Goal: Task Accomplishment & Management: Manage account settings

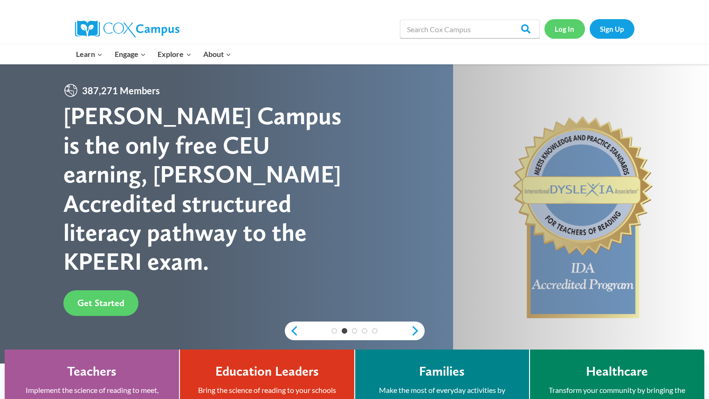
click at [575, 30] on link "Log In" at bounding box center [565, 28] width 41 height 19
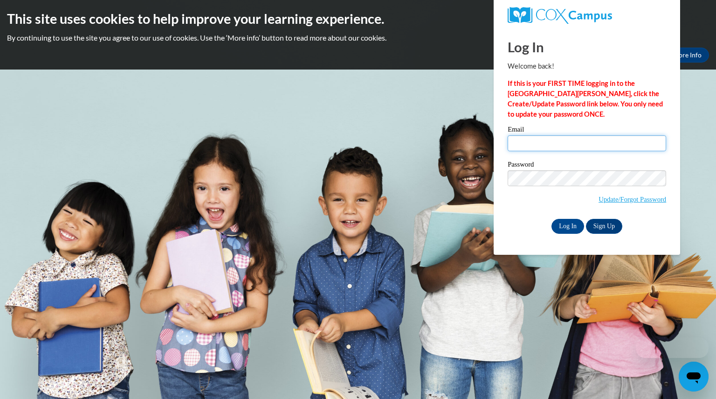
click at [537, 144] on input "Email" at bounding box center [587, 143] width 159 height 16
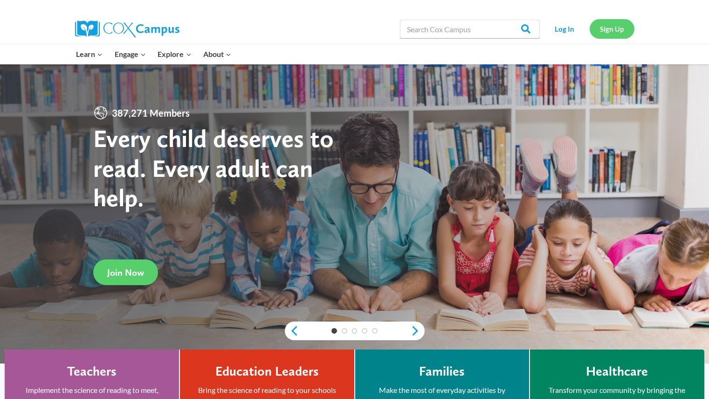
click at [605, 28] on link "Sign Up" at bounding box center [612, 28] width 45 height 19
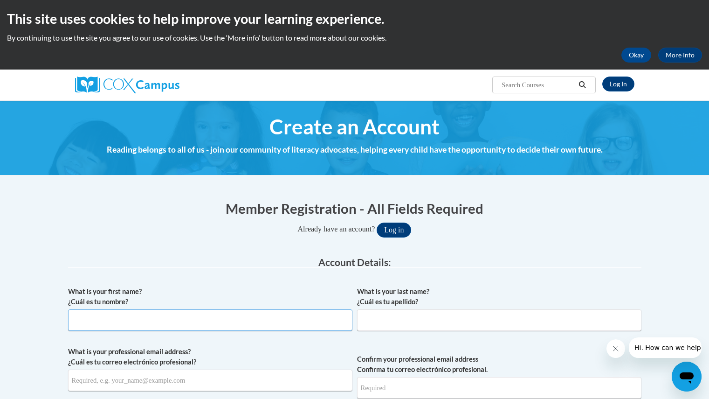
click at [323, 315] on input "What is your first name? ¿Cuál es tu nombre?" at bounding box center [210, 319] width 285 height 21
type input "Jermetra"
click at [451, 320] on input "What is your last name? ¿Cuál es tu apellido?" at bounding box center [499, 319] width 285 height 21
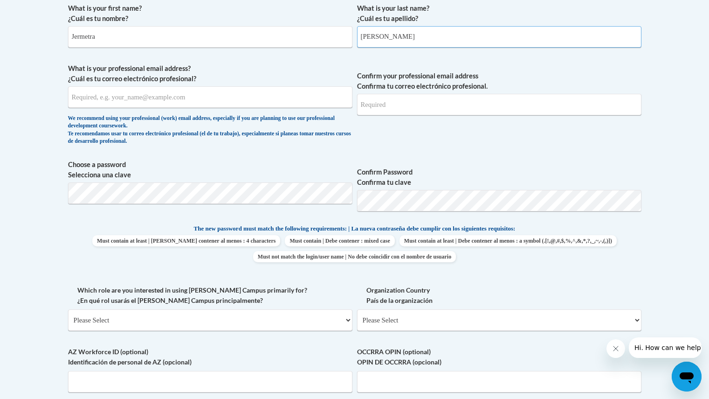
scroll to position [274, 0]
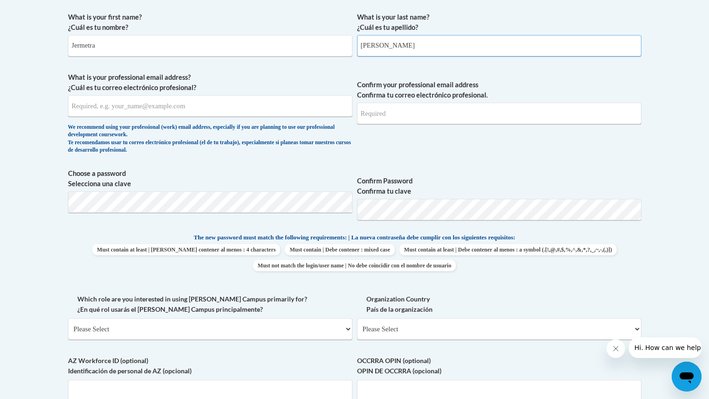
type input "Johnson"
click at [294, 112] on input "What is your professional email address? ¿Cuál es tu correo electrónico profesi…" at bounding box center [210, 105] width 285 height 21
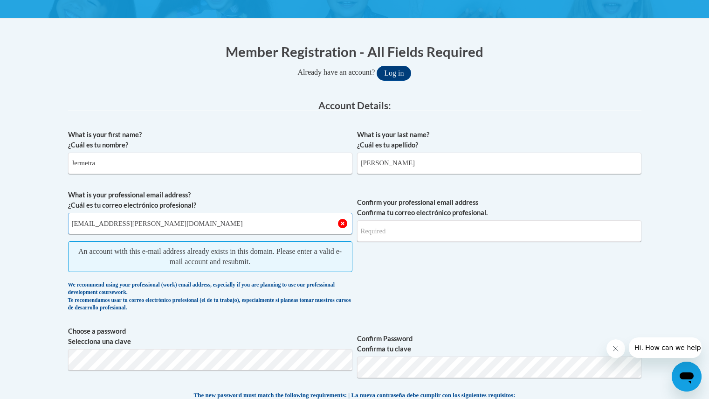
scroll to position [144, 0]
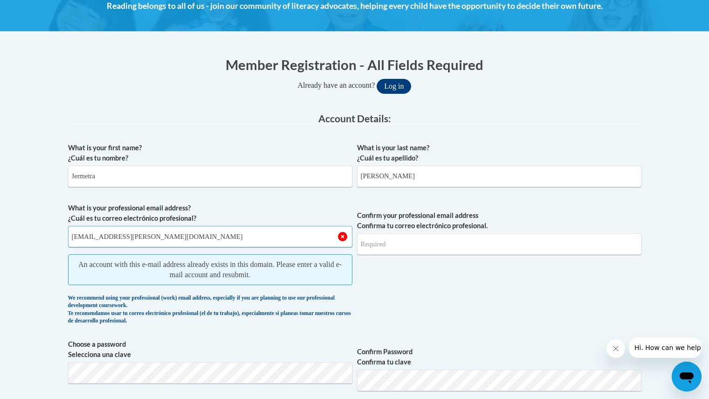
type input "jermetra.johnson@coffee.k12.ga.us"
click at [405, 86] on button "Log in" at bounding box center [394, 86] width 35 height 15
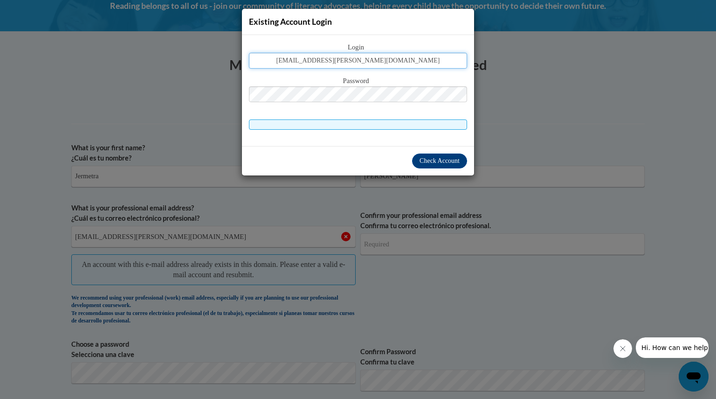
type input "jermetra.johnson@coffee.k12.ga.us"
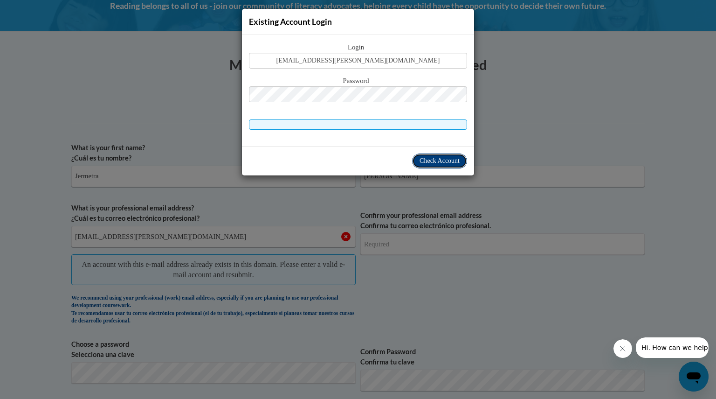
click at [433, 164] on span "Check Account" at bounding box center [440, 160] width 40 height 7
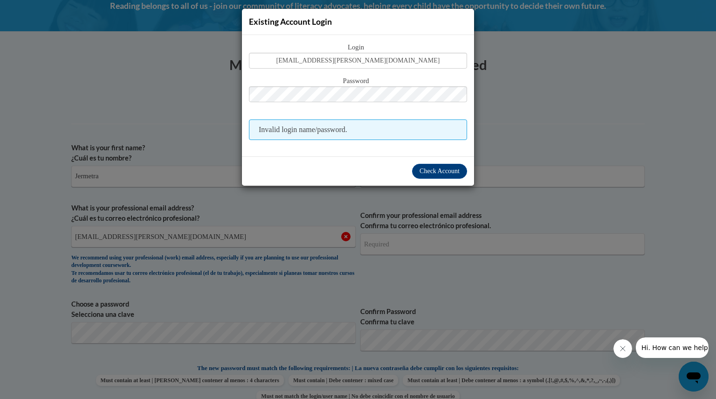
click at [485, 102] on div "Existing Account Login Login jermetra.johnson@coffee.k12.ga.us Password Invalid…" at bounding box center [358, 199] width 716 height 399
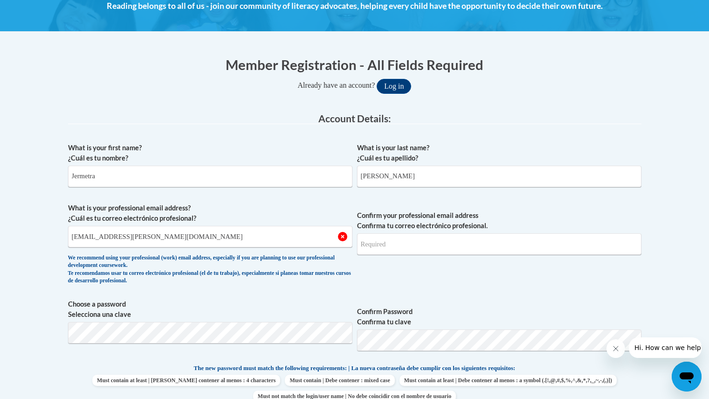
scroll to position [493, 0]
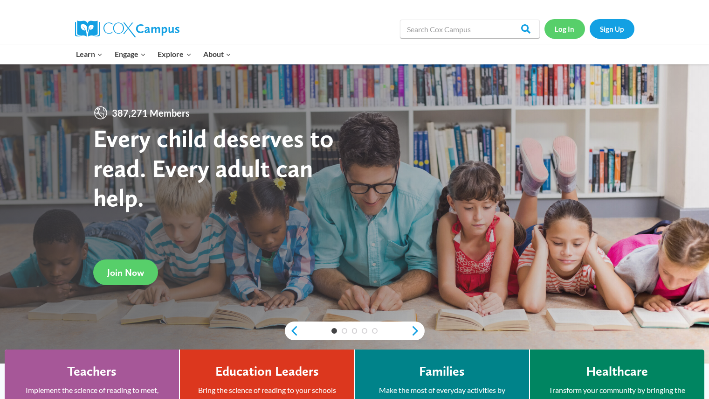
click at [565, 31] on link "Log In" at bounding box center [565, 28] width 41 height 19
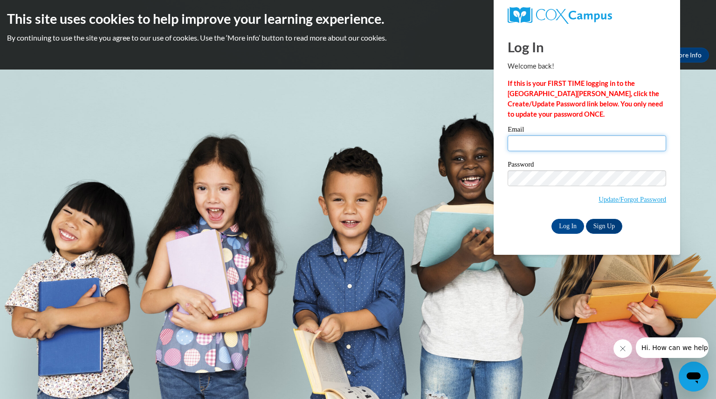
click at [575, 139] on input "Email" at bounding box center [587, 143] width 159 height 16
type input "jermetra.johnson@coffee.k12.ga.us"
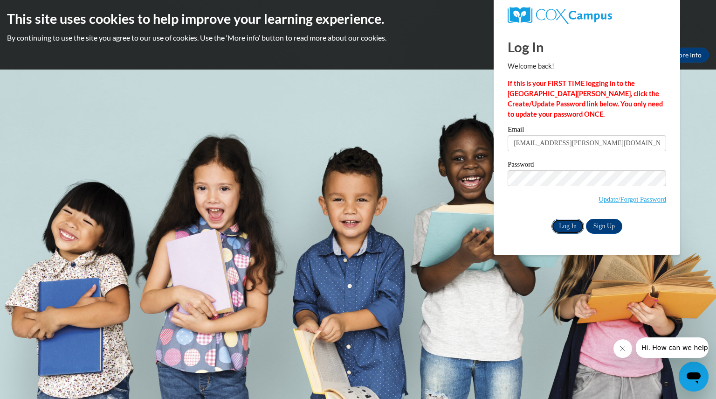
click at [574, 224] on input "Log In" at bounding box center [568, 226] width 33 height 15
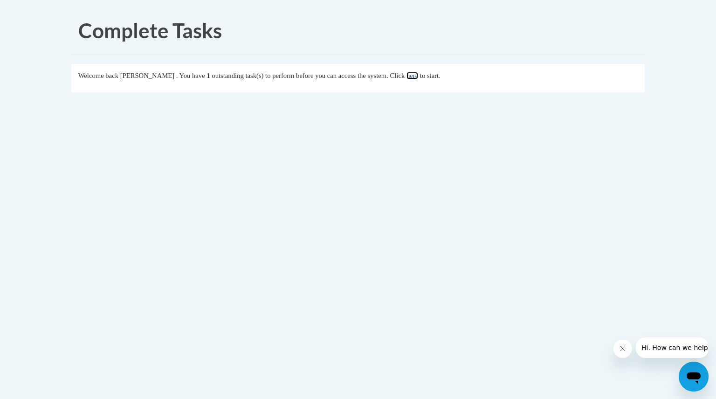
click at [418, 76] on link "here" at bounding box center [413, 75] width 12 height 7
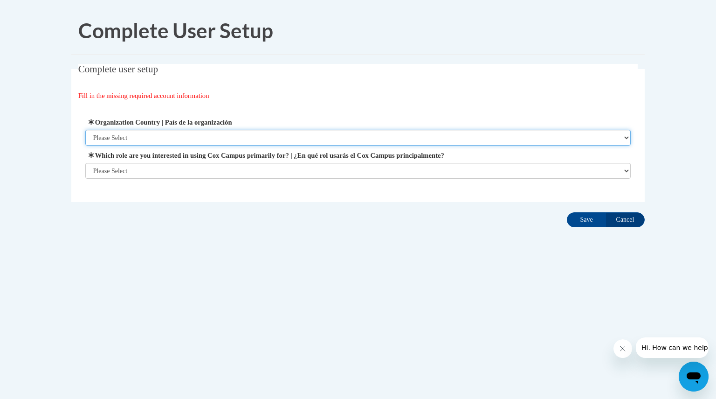
click at [626, 136] on select "Please Select [GEOGRAPHIC_DATA] | [GEOGRAPHIC_DATA] Outside of [GEOGRAPHIC_DATA…" at bounding box center [358, 138] width 546 height 16
select select "ad49bcad-a171-4b2e-b99c-48b446064914"
click at [85, 130] on select "Please Select [GEOGRAPHIC_DATA] | [GEOGRAPHIC_DATA] Outside of [GEOGRAPHIC_DATA…" at bounding box center [358, 138] width 546 height 16
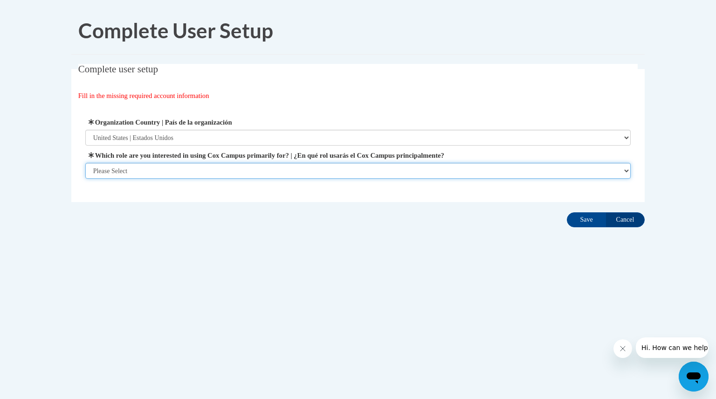
click at [628, 173] on select "Please Select College/University | Colegio/Universidad Community/Nonprofit Part…" at bounding box center [358, 171] width 546 height 16
select select "fbf2d438-af2f-41f8-98f1-81c410e29de3"
click at [85, 179] on select "Please Select College/University | Colegio/Universidad Community/Nonprofit Part…" at bounding box center [358, 171] width 546 height 16
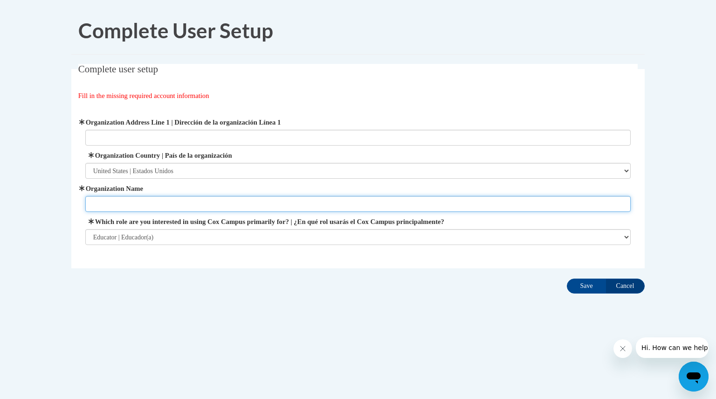
click at [618, 205] on input "Organization Name" at bounding box center [358, 204] width 546 height 16
type input "Coffee County Board of Education"
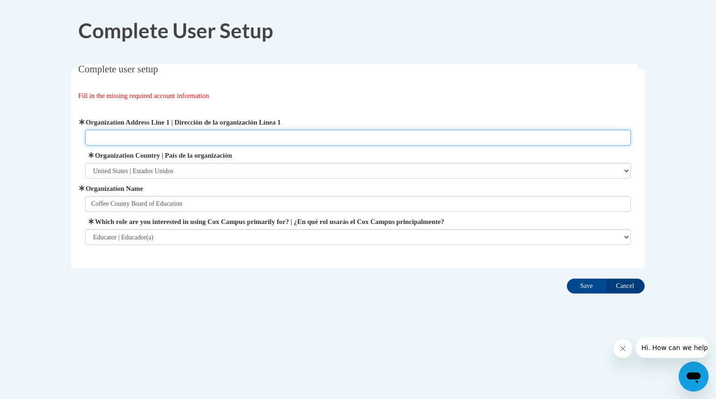
click at [467, 134] on input "Organization Address Line 1 | Dirección de la organización Línea 1" at bounding box center [358, 138] width 546 height 16
type input "[STREET_ADDRESS][PERSON_NAME] Douglas GA"
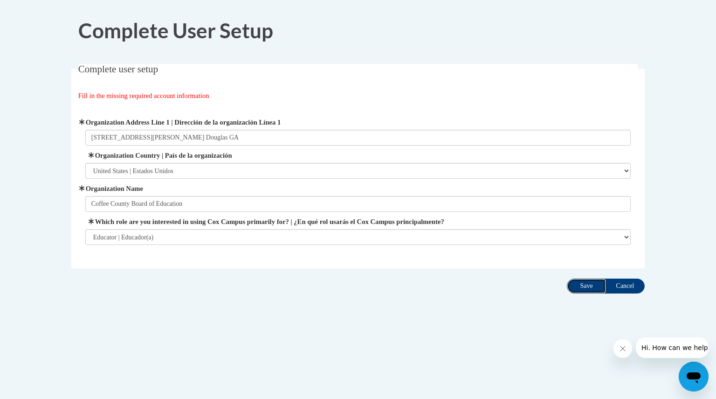
click at [592, 287] on input "Save" at bounding box center [586, 285] width 39 height 15
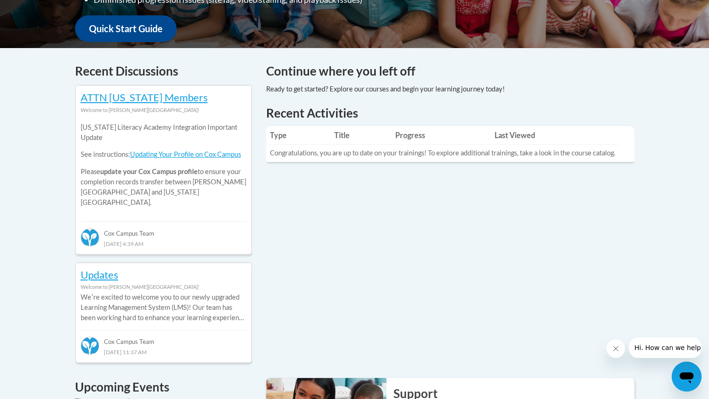
scroll to position [698, 0]
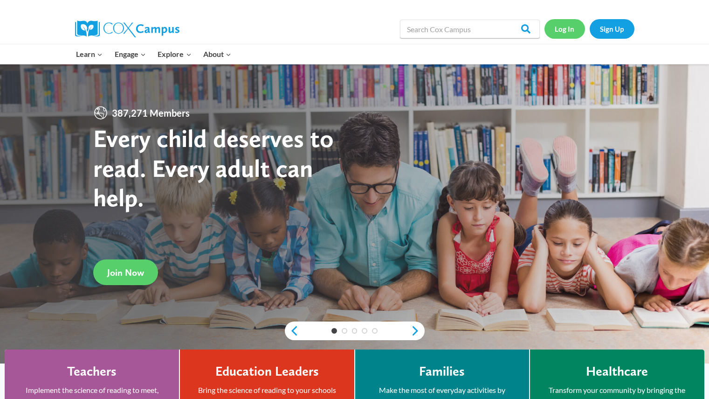
click at [567, 34] on link "Log In" at bounding box center [565, 28] width 41 height 19
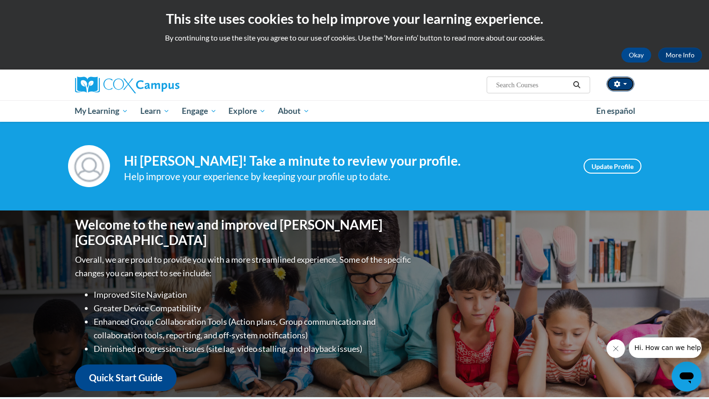
click at [624, 84] on span "button" at bounding box center [626, 84] width 4 height 2
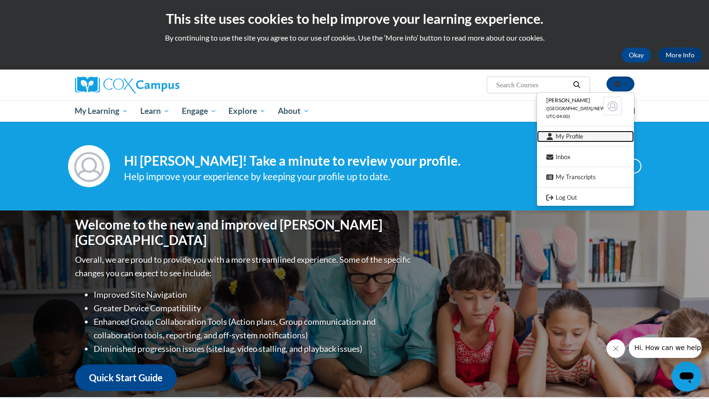
click at [577, 139] on link "My Profile" at bounding box center [585, 137] width 97 height 12
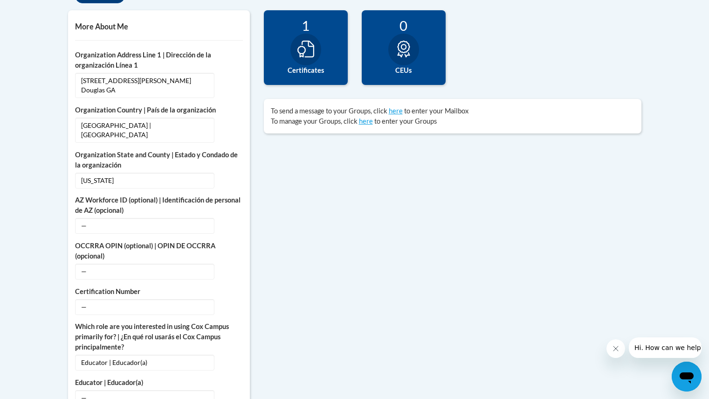
scroll to position [319, 0]
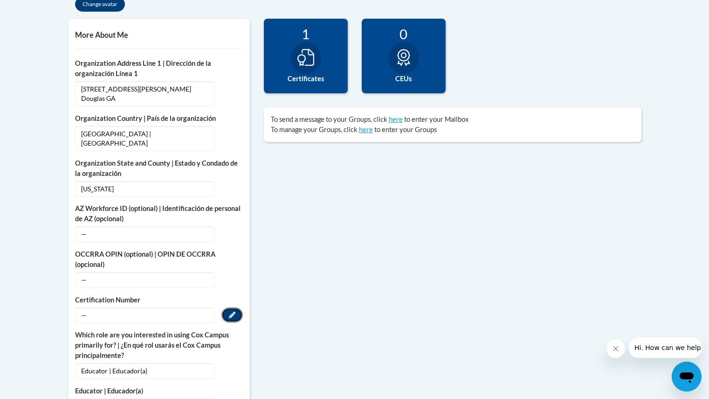
click at [231, 311] on icon "Custom profile fields" at bounding box center [232, 314] width 7 height 7
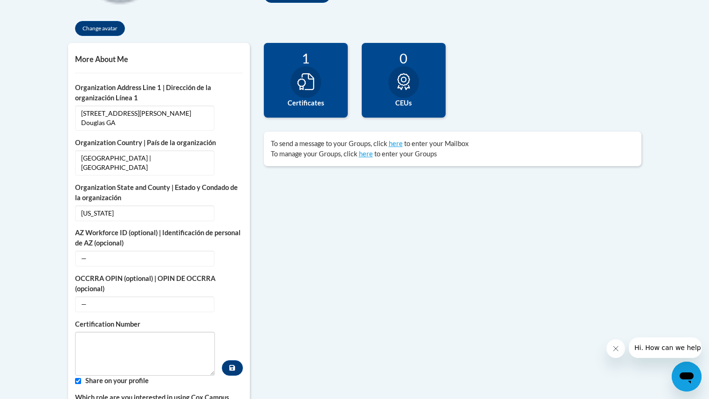
scroll to position [289, 0]
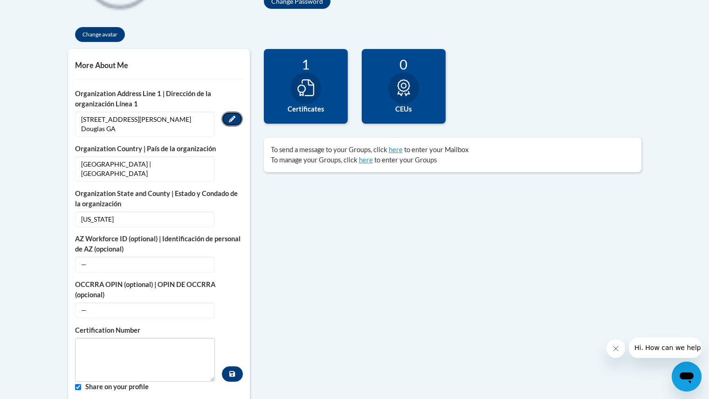
click at [227, 120] on button "Edit" at bounding box center [232, 118] width 21 height 15
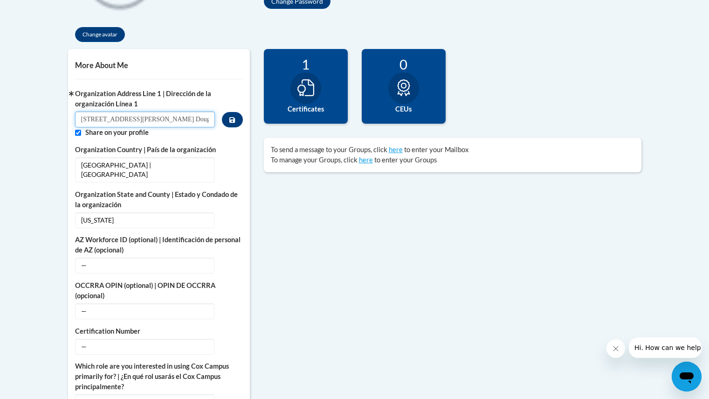
click at [198, 120] on input "211 South Gaskin Ave. Douglas GA" at bounding box center [145, 119] width 140 height 16
type input "2"
type input "603 N. McDonald Ave"
click at [151, 212] on span "Georgia" at bounding box center [144, 220] width 139 height 16
click at [230, 216] on icon "Custom profile fields" at bounding box center [232, 219] width 7 height 7
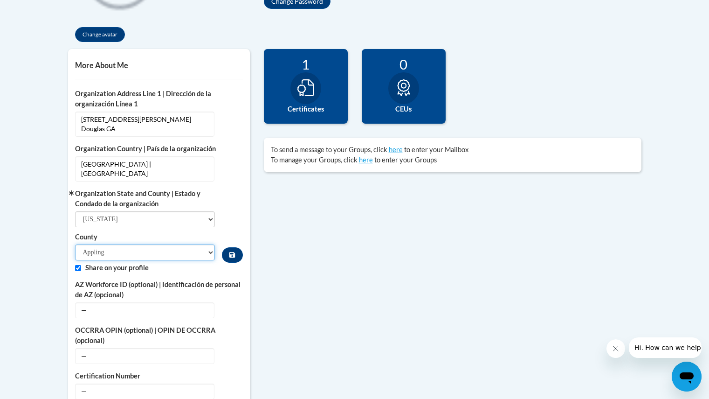
click at [210, 244] on select "Appling Atkinson Bacon Baker Baldwin Banks Barrow Bartow Ben Hill Berrien Bibb …" at bounding box center [145, 252] width 140 height 16
select select "Coffee"
click at [75, 244] on select "Appling Atkinson Bacon Baker Baldwin Banks Barrow Bartow Ben Hill Berrien Bibb …" at bounding box center [145, 252] width 140 height 16
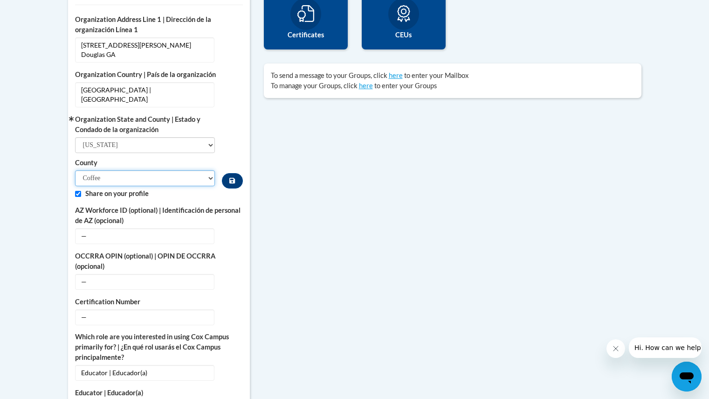
scroll to position [363, 0]
click at [237, 309] on button "Edit" at bounding box center [232, 316] width 21 height 15
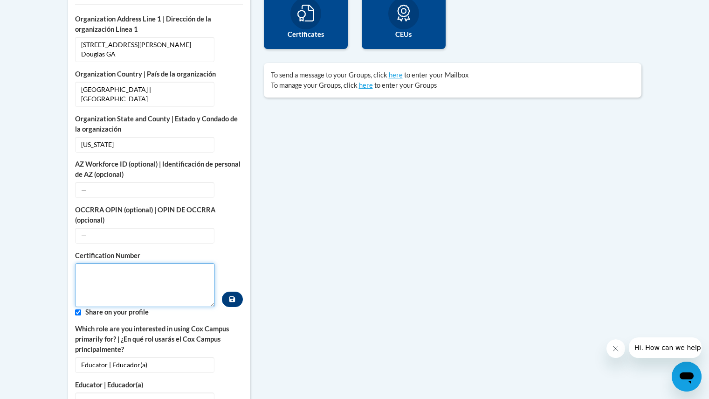
click at [183, 276] on textarea "Custom profile fields" at bounding box center [145, 285] width 140 height 44
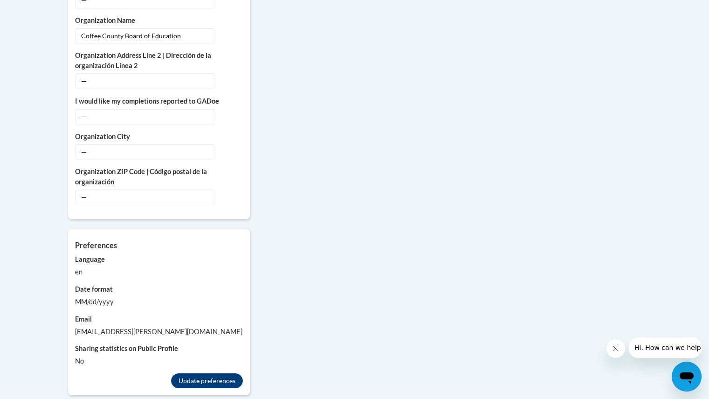
scroll to position [781, 0]
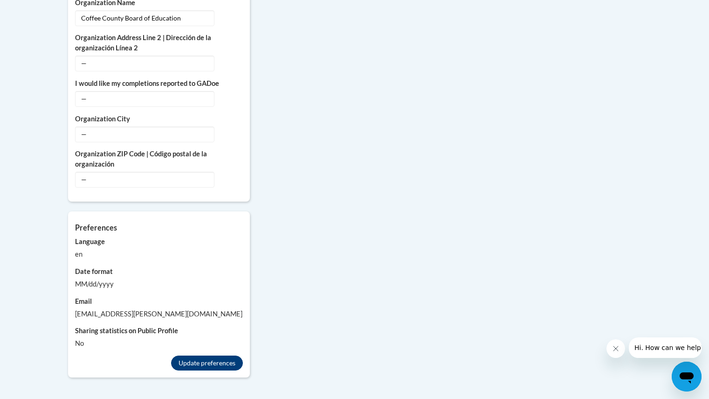
type textarea "1300531"
click at [202, 355] on button "Update preferences" at bounding box center [207, 362] width 72 height 15
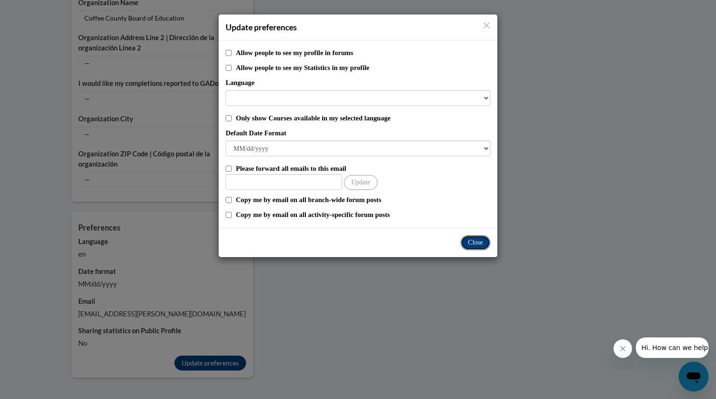
click at [469, 243] on button "Close" at bounding box center [476, 242] width 30 height 15
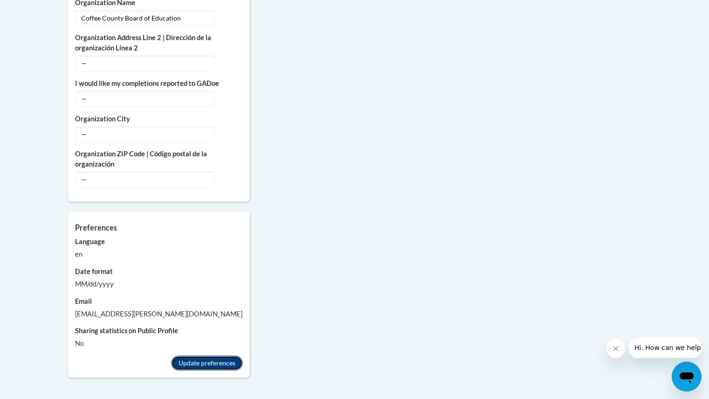
click at [231, 355] on button "Update preferences" at bounding box center [207, 362] width 72 height 15
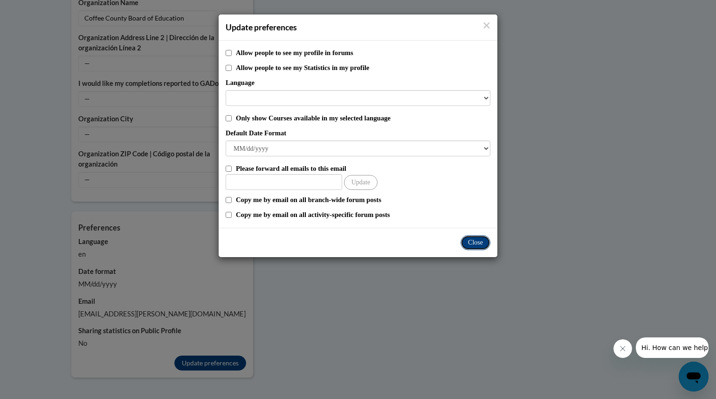
click at [474, 243] on button "Close" at bounding box center [476, 242] width 30 height 15
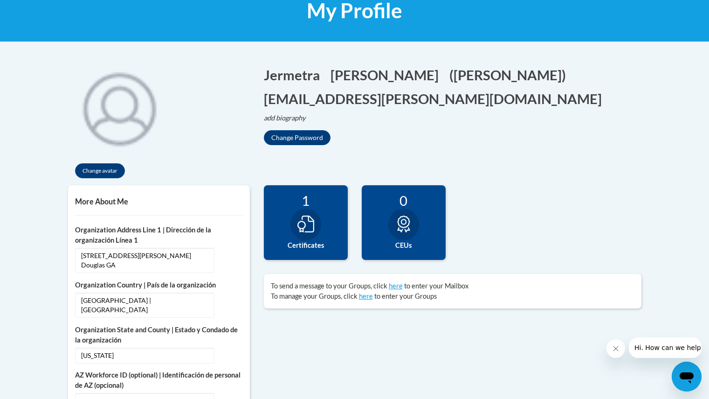
scroll to position [84, 0]
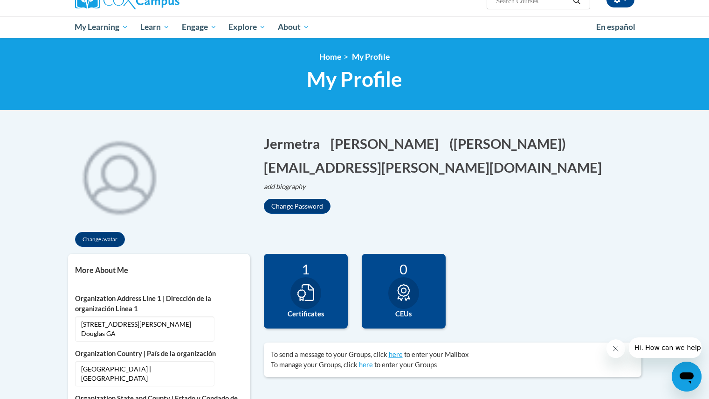
click at [301, 290] on icon at bounding box center [306, 292] width 17 height 17
click at [303, 296] on icon at bounding box center [306, 292] width 17 height 17
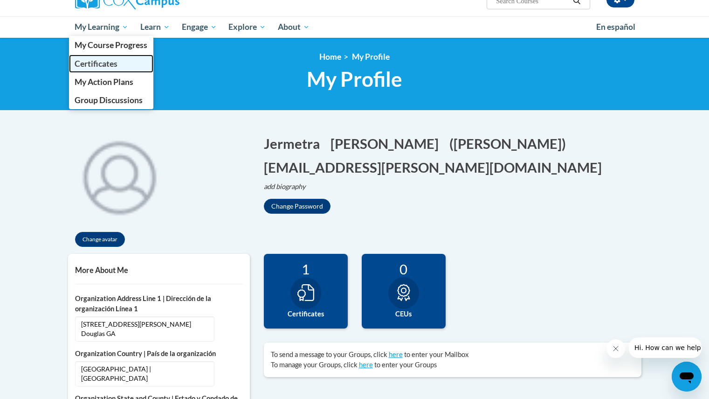
click at [121, 62] on link "Certificates" at bounding box center [111, 64] width 85 height 18
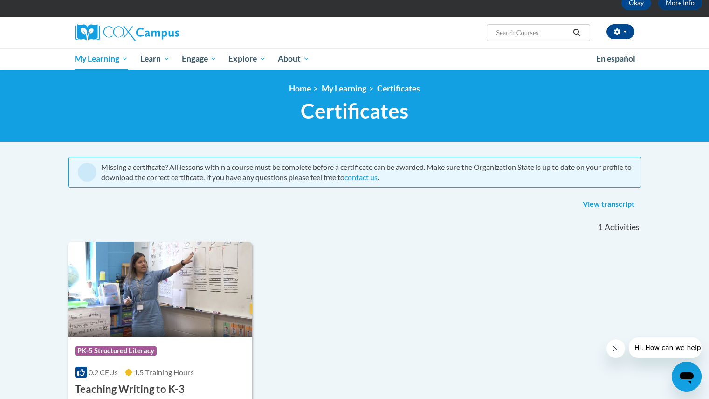
scroll to position [49, 0]
